Goal: Information Seeking & Learning: Learn about a topic

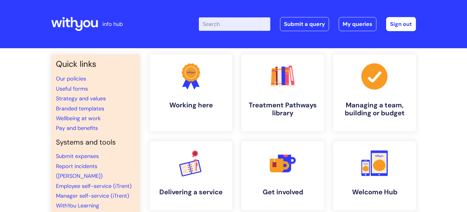
click at [238, 28] on input "Enter your search term here..." at bounding box center [235, 23] width 72 height 13
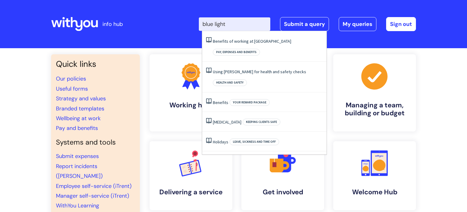
type input "blue light"
click button "Search" at bounding box center [0, 0] width 0 height 0
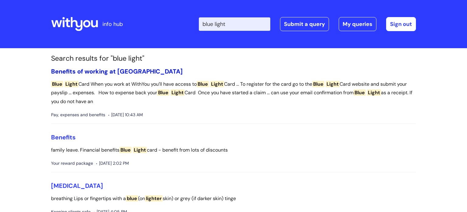
click at [99, 68] on link "Benefits of working at [GEOGRAPHIC_DATA]" at bounding box center [117, 71] width 132 height 8
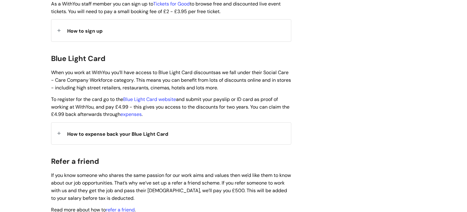
scroll to position [609, 0]
click at [97, 128] on strong "How to expense back your Blue Light Card" at bounding box center [117, 132] width 101 height 9
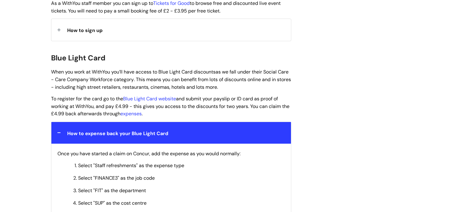
click at [97, 128] on strong "How to expense back your Blue Light Card" at bounding box center [117, 132] width 101 height 9
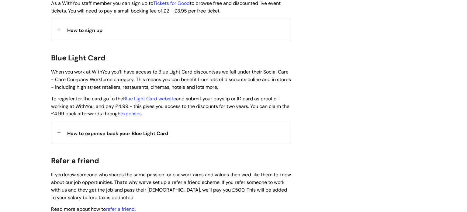
click at [97, 128] on strong "How to expense back your Blue Light Card" at bounding box center [117, 132] width 101 height 9
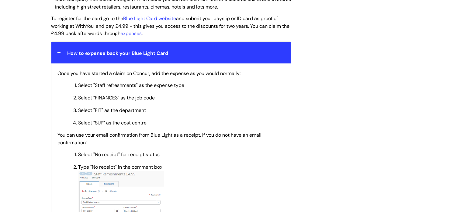
scroll to position [689, 0]
click at [127, 50] on span "How to expense back your Blue Light Card" at bounding box center [117, 53] width 101 height 6
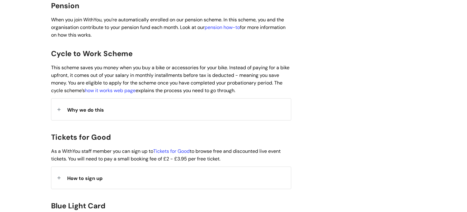
scroll to position [460, 0]
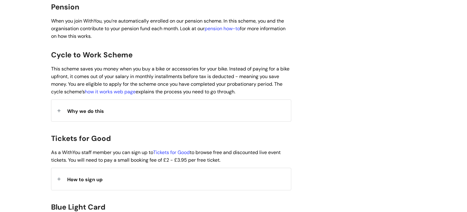
click at [74, 176] on span "How to sign up" at bounding box center [84, 179] width 35 height 6
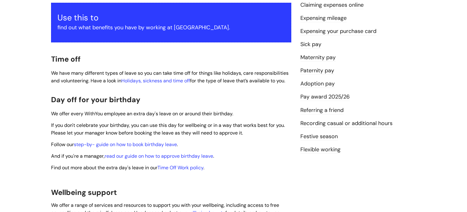
scroll to position [129, 0]
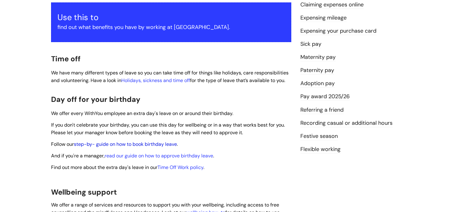
click at [113, 141] on link "step-by- guide on how to book birthday leave" at bounding box center [125, 144] width 103 height 6
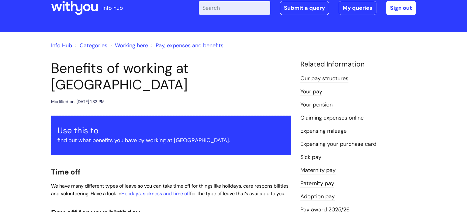
scroll to position [15, 0]
